Goal: Communication & Community: Answer question/provide support

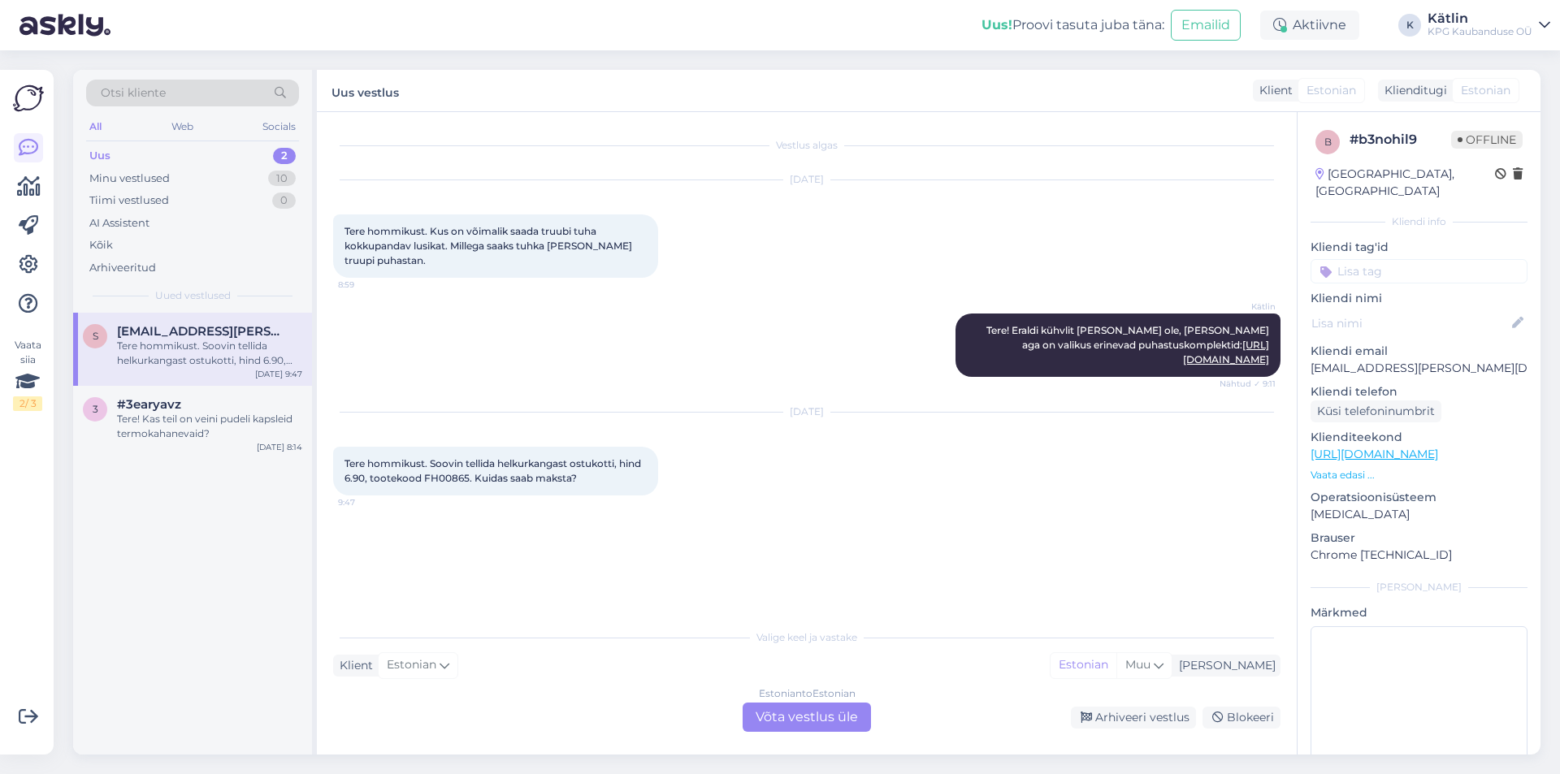
click at [813, 716] on div "Estonian to Estonian Võta vestlus üle" at bounding box center [806, 717] width 128 height 29
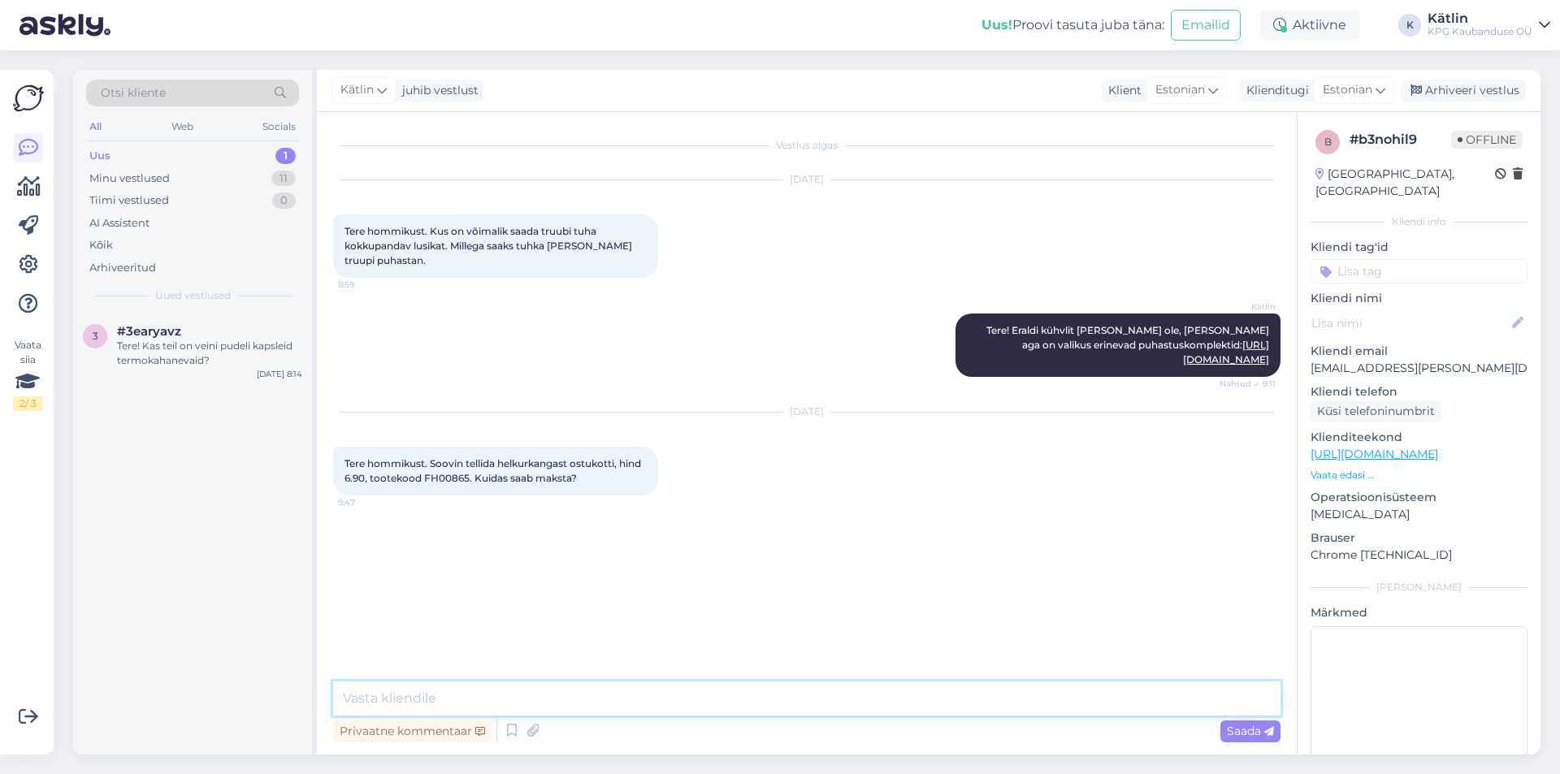
click at [543, 702] on textarea at bounding box center [806, 699] width 947 height 34
drag, startPoint x: 432, startPoint y: 479, endPoint x: 467, endPoint y: 478, distance: 34.9
click at [467, 478] on span "Tere hommikust. Soovin tellida helkurkangast ostukotti, hind 6.90, tootekood FH…" at bounding box center [493, 470] width 299 height 27
copy span "FH00865"
click at [452, 689] on textarea "Tere!" at bounding box center [806, 699] width 947 height 34
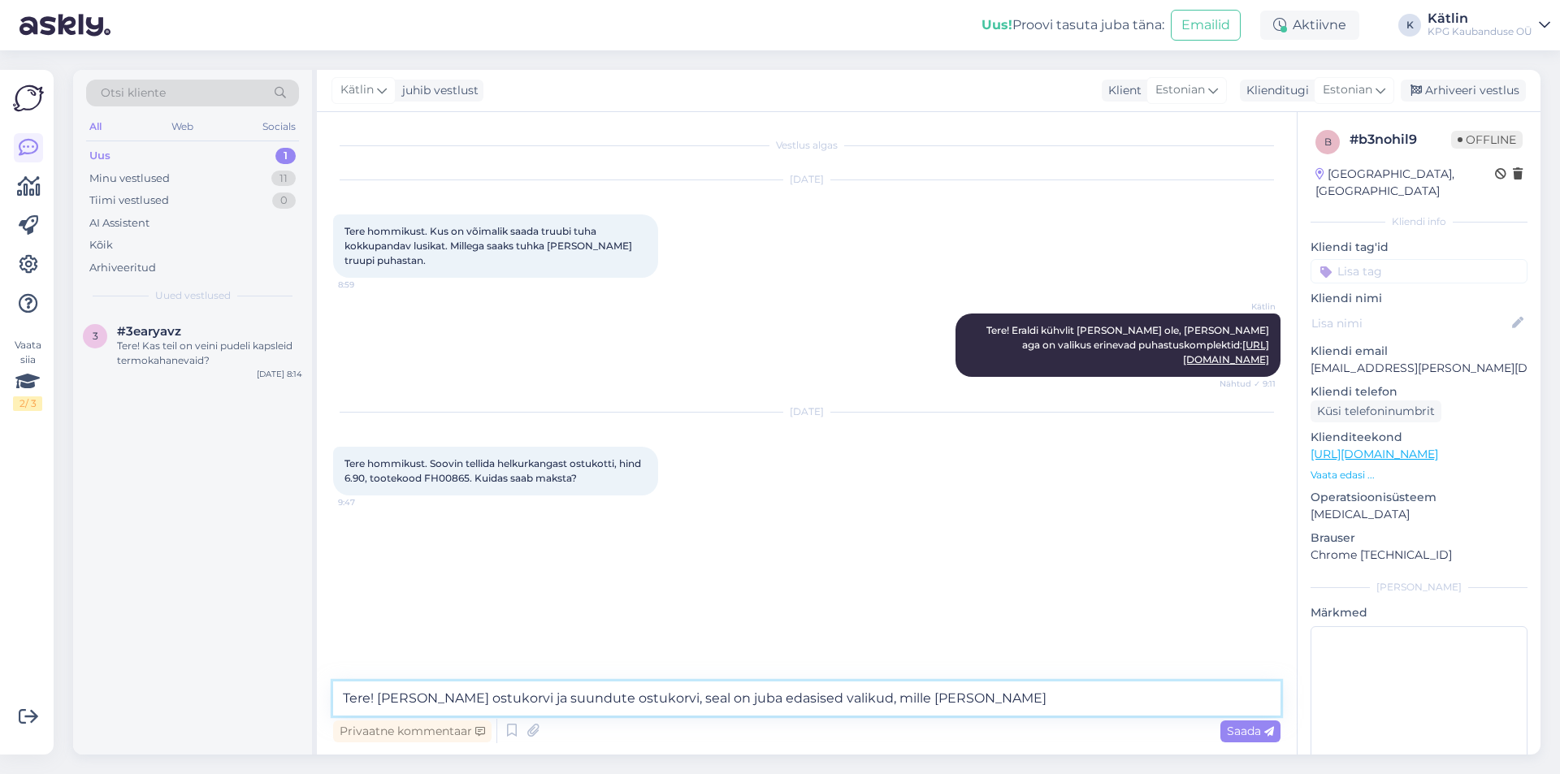
click at [851, 686] on textarea "Tere! [PERSON_NAME] ostukorvi ja suundute ostukorvi, seal on juba edasised vali…" at bounding box center [806, 699] width 947 height 34
click at [971, 698] on textarea "Tere! Lisate toote ostukorvi ja suundute ostukorvi, seal on juba edasised lahtr…" at bounding box center [806, 699] width 947 height 34
type textarea "Tere! Lisate toote ostukorvi ja suundute ostukorvi, seal on juba edasised lahtr…"
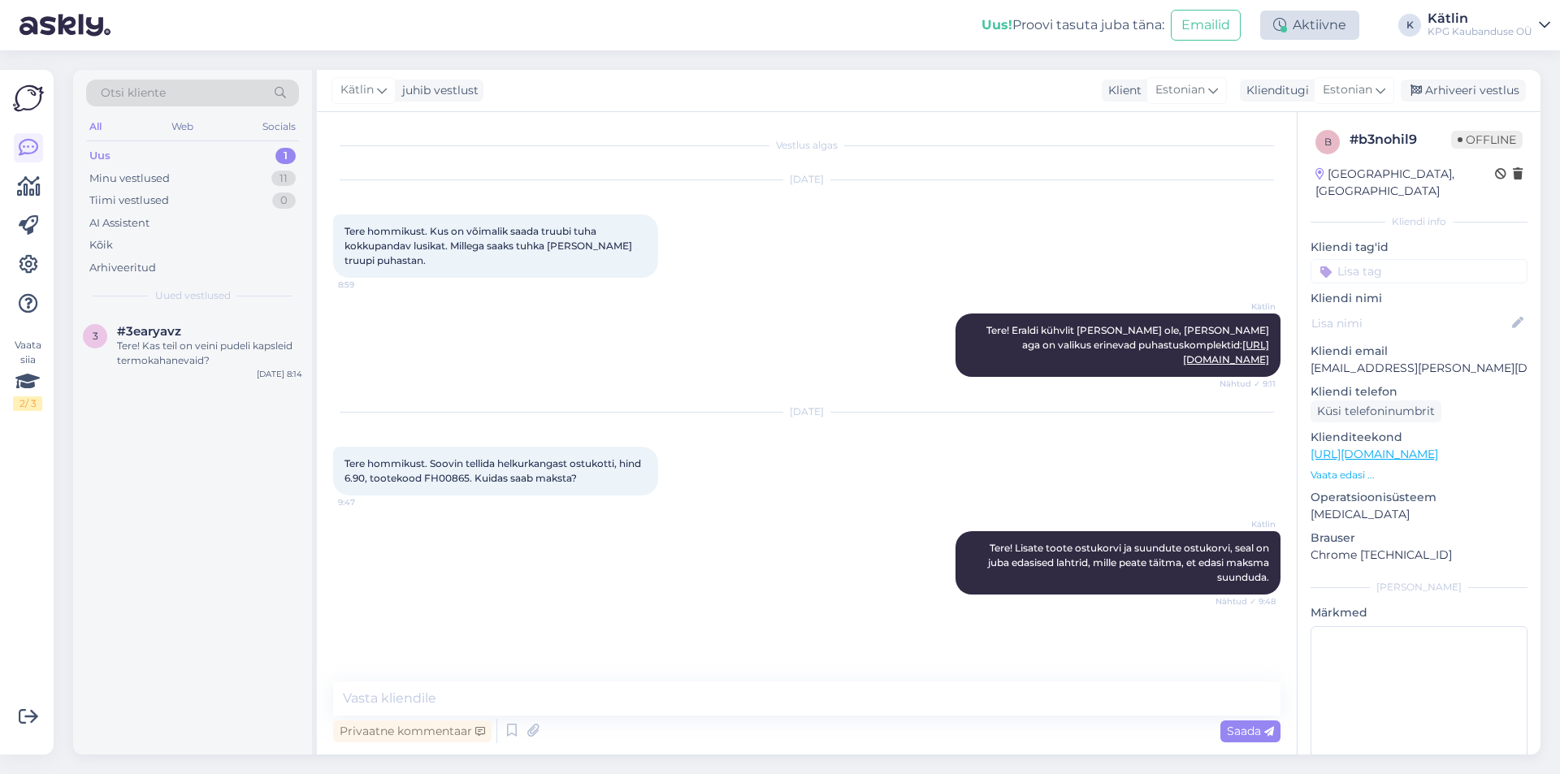
click at [1313, 27] on div "Aktiivne" at bounding box center [1309, 25] width 99 height 29
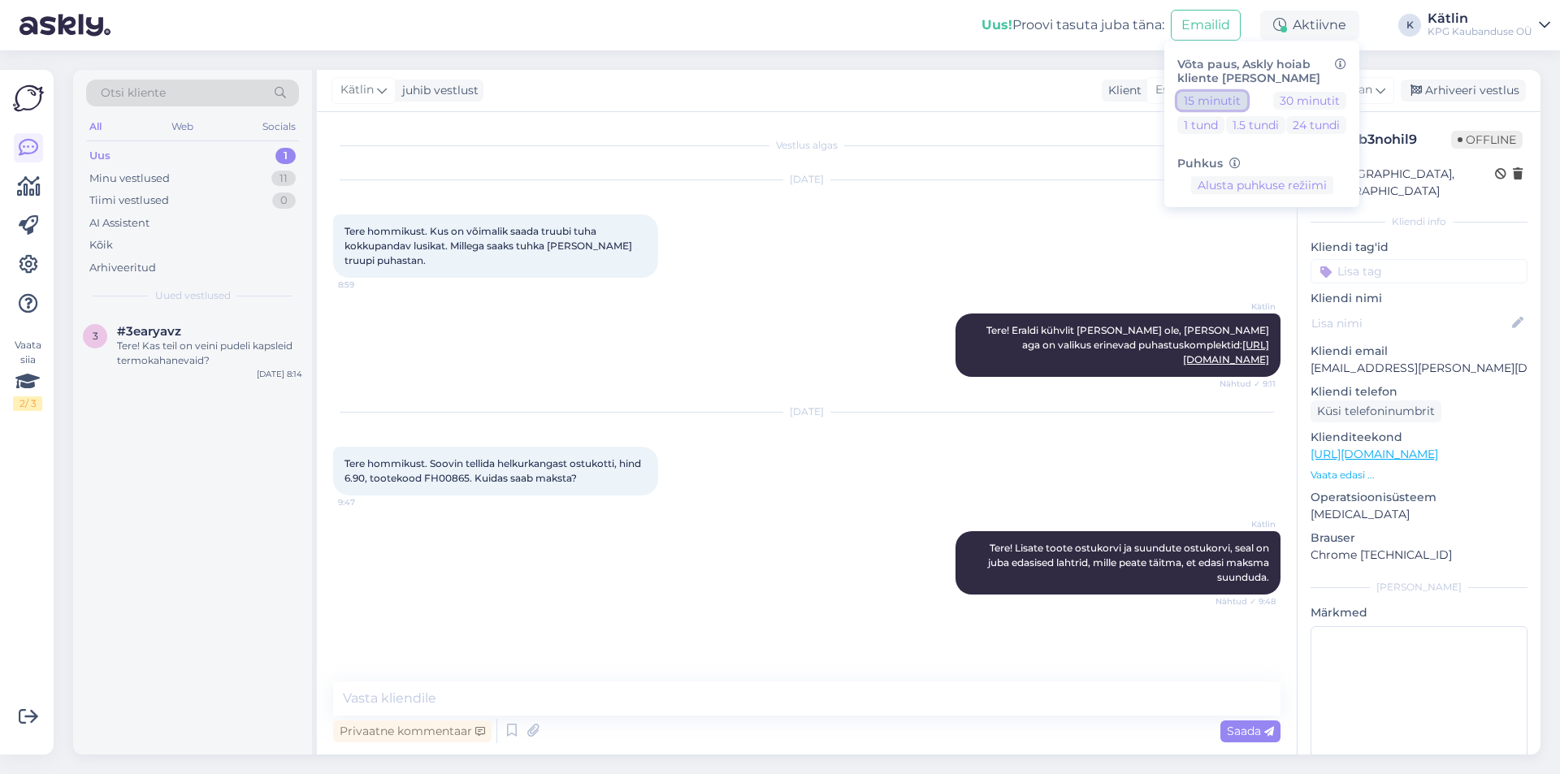
click at [1200, 100] on button "15 minutit" at bounding box center [1212, 101] width 70 height 18
click at [1240, 127] on button "1.5 tundi" at bounding box center [1255, 125] width 59 height 18
click at [1218, 103] on button "15 minutit" at bounding box center [1212, 101] width 70 height 18
click at [1314, 96] on button "30 minutit" at bounding box center [1309, 101] width 73 height 18
